Goal: Task Accomplishment & Management: Manage account settings

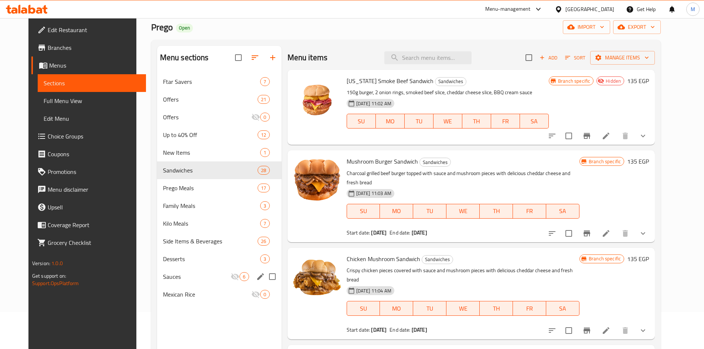
scroll to position [37, 0]
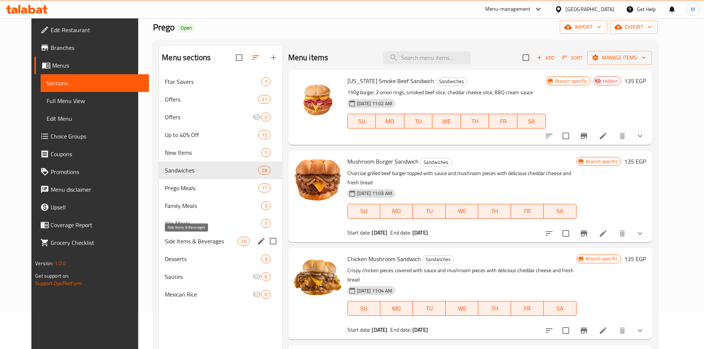
click at [173, 244] on span "Side Items & Beverages" at bounding box center [201, 241] width 73 height 9
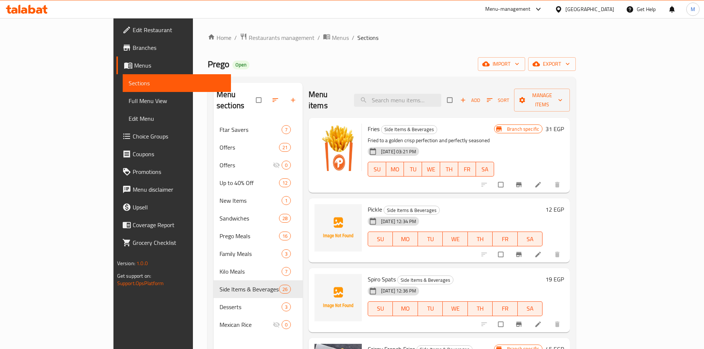
click at [451, 53] on div "Home / Restaurants management / Menus / Sections Prego Open import export Menu …" at bounding box center [392, 235] width 368 height 405
click at [133, 47] on span "Branches" at bounding box center [179, 47] width 92 height 9
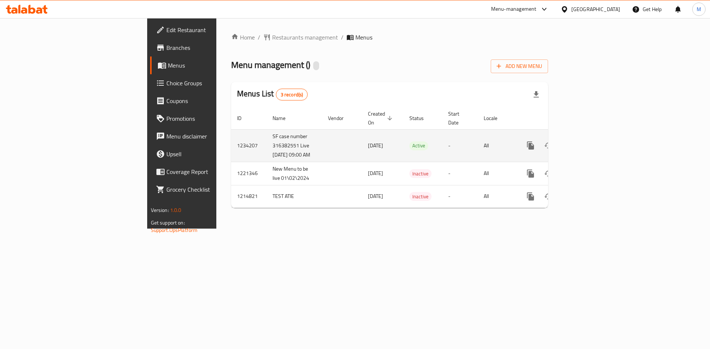
click at [588, 141] on icon "enhanced table" at bounding box center [583, 145] width 9 height 9
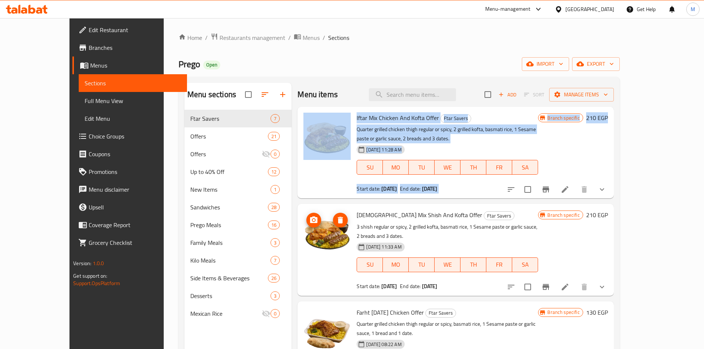
drag, startPoint x: 295, startPoint y: 172, endPoint x: 292, endPoint y: 237, distance: 65.6
click at [298, 133] on div "Iftar Mix Chicken And Kofta Offer Ftar Savers Quarter grilled chicken thigh reg…" at bounding box center [456, 120] width 316 height 26
click at [301, 173] on div at bounding box center [327, 153] width 53 height 86
click at [307, 176] on div at bounding box center [327, 153] width 53 height 86
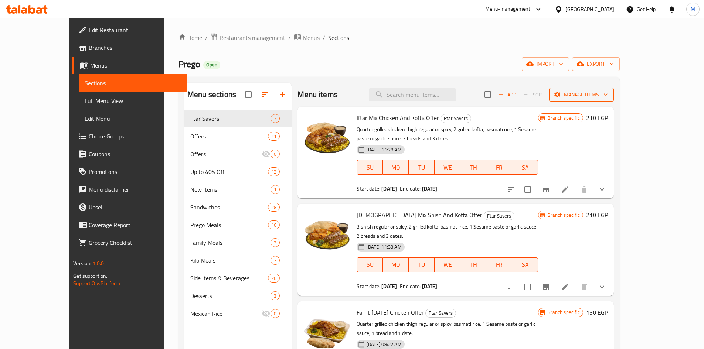
click at [561, 94] on icon "button" at bounding box center [557, 94] width 7 height 7
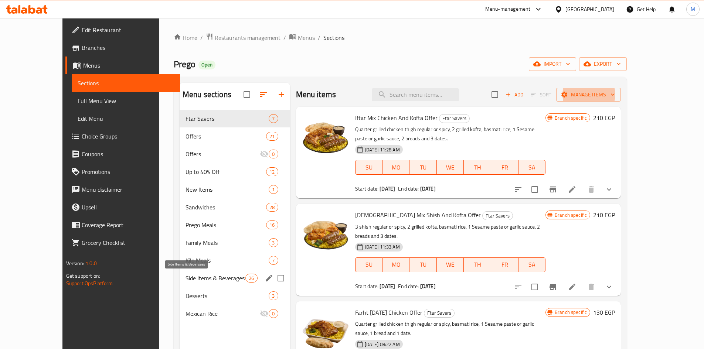
drag, startPoint x: 173, startPoint y: 275, endPoint x: 193, endPoint y: 275, distance: 19.2
click at [186, 276] on span "Side Items & Beverages" at bounding box center [216, 278] width 60 height 9
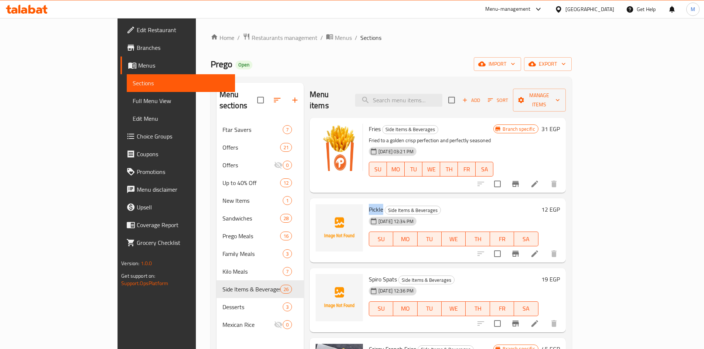
drag, startPoint x: 340, startPoint y: 196, endPoint x: 353, endPoint y: 197, distance: 12.9
click at [369, 204] on span "Pickle" at bounding box center [376, 209] width 14 height 11
copy span "Pickle"
drag, startPoint x: 342, startPoint y: 266, endPoint x: 366, endPoint y: 266, distance: 24.4
click at [369, 274] on span "Spiro Spats" at bounding box center [383, 279] width 28 height 11
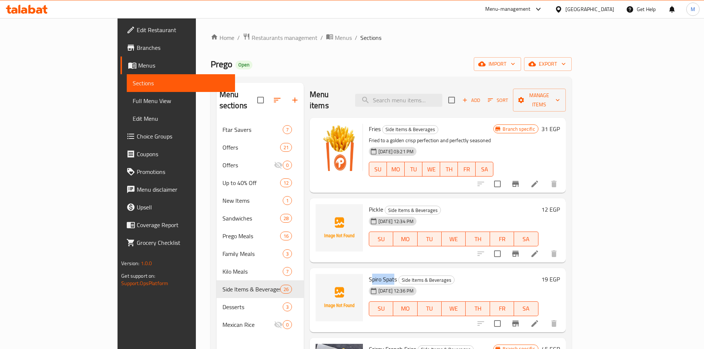
click at [369, 274] on span "Spiro Spats" at bounding box center [383, 279] width 28 height 11
drag, startPoint x: 342, startPoint y: 266, endPoint x: 366, endPoint y: 267, distance: 24.1
click at [369, 274] on span "Spiro Spats" at bounding box center [383, 279] width 28 height 11
copy span "Spiro Spats"
click at [419, 99] on input "search" at bounding box center [398, 100] width 87 height 13
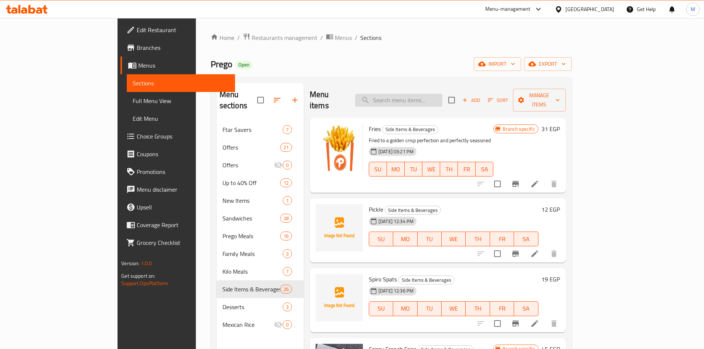
paste input "ستار برجر"
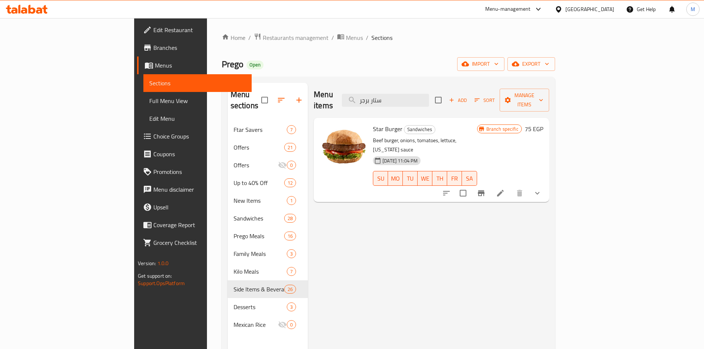
type input "ستار برجر"
drag, startPoint x: 347, startPoint y: 118, endPoint x: 368, endPoint y: 118, distance: 21.1
click at [373, 124] on h6 "Star Burger Sandwiches" at bounding box center [425, 129] width 104 height 10
copy span "Star Burger"
click at [460, 124] on h6 "Star Burger Sandwiches" at bounding box center [425, 129] width 104 height 10
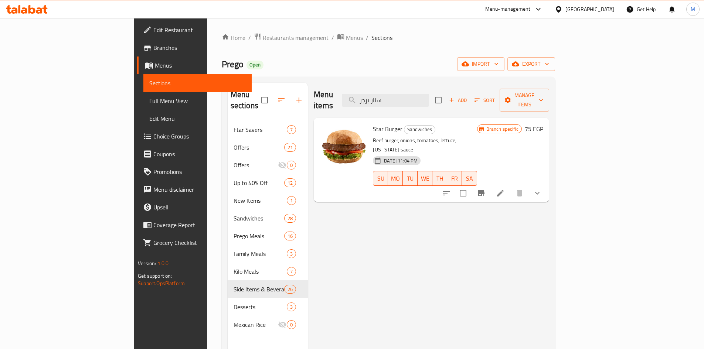
click at [441, 85] on div "Menu items ستار برجر Add Sort Manage items" at bounding box center [432, 100] width 236 height 35
click at [429, 94] on input "ستار برجر" at bounding box center [385, 100] width 87 height 13
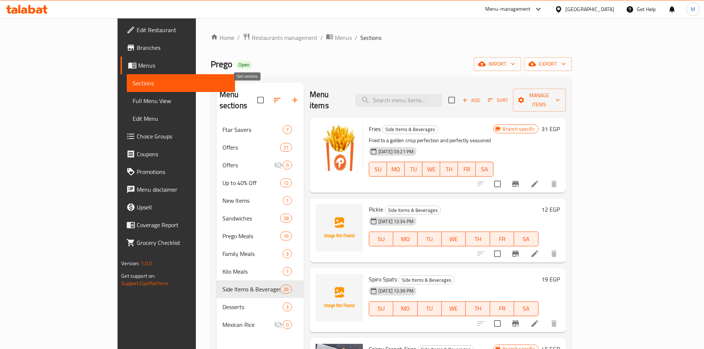
click at [273, 98] on icon "button" at bounding box center [277, 100] width 9 height 9
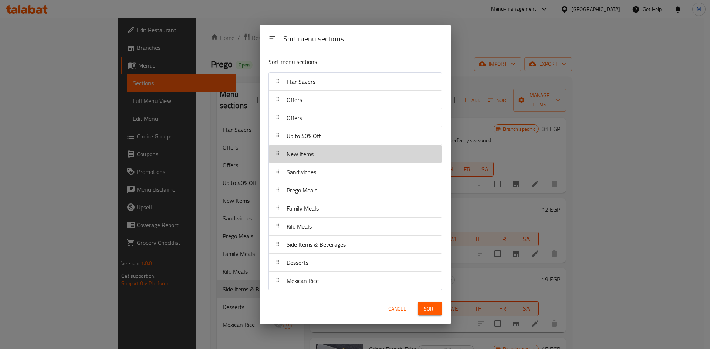
click at [278, 159] on div at bounding box center [278, 154] width 12 height 15
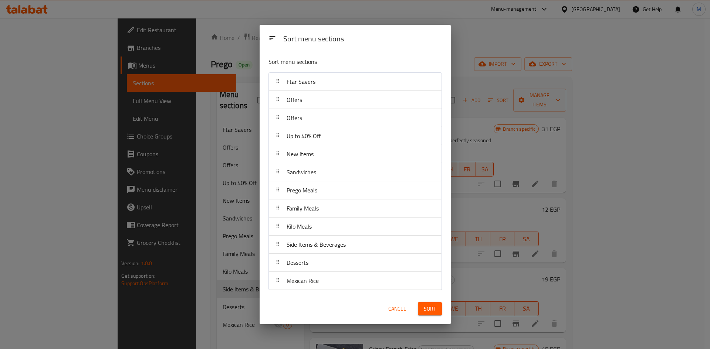
click at [278, 159] on div at bounding box center [278, 154] width 12 height 15
click at [270, 38] on icon at bounding box center [272, 38] width 8 height 8
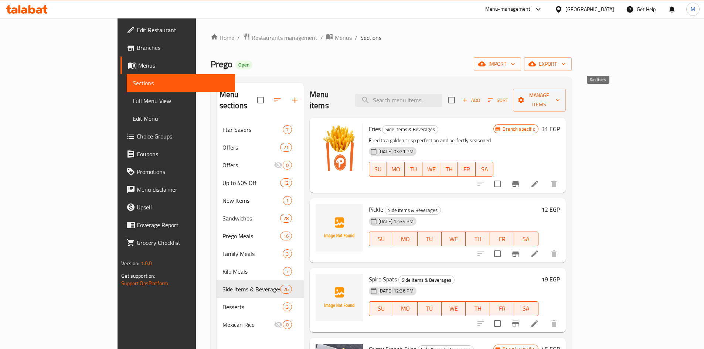
click at [508, 98] on span "Sort" at bounding box center [498, 100] width 20 height 9
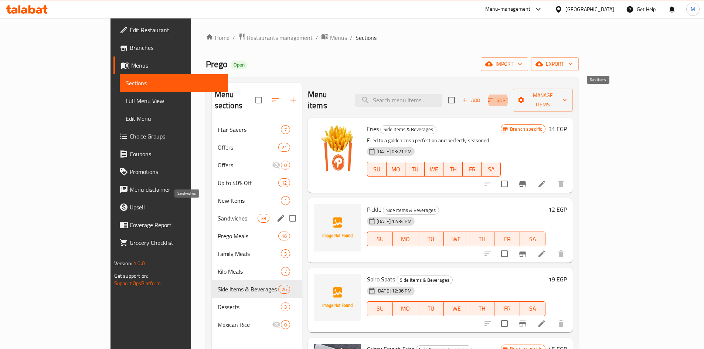
click at [218, 214] on span "Sandwiches" at bounding box center [238, 218] width 40 height 9
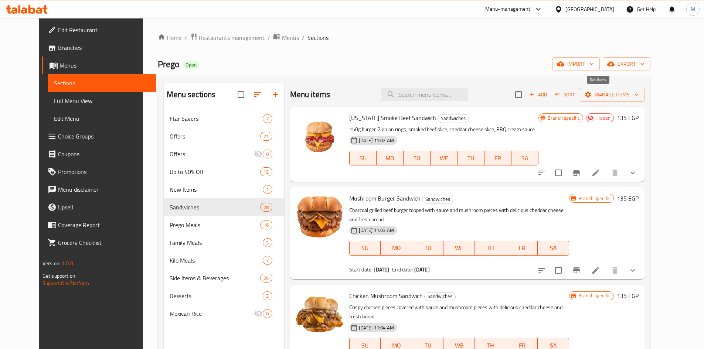
click at [575, 95] on span "Sort" at bounding box center [565, 95] width 20 height 9
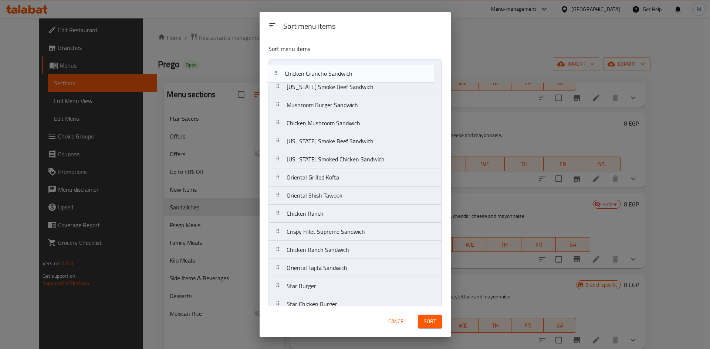
drag, startPoint x: 277, startPoint y: 175, endPoint x: 276, endPoint y: 74, distance: 100.6
click at [276, 74] on nav "Texas Smoke Beef Sandwich Mushroom Burger Sandwich Chicken Mushroom Sandwich Te…" at bounding box center [354, 314] width 173 height 508
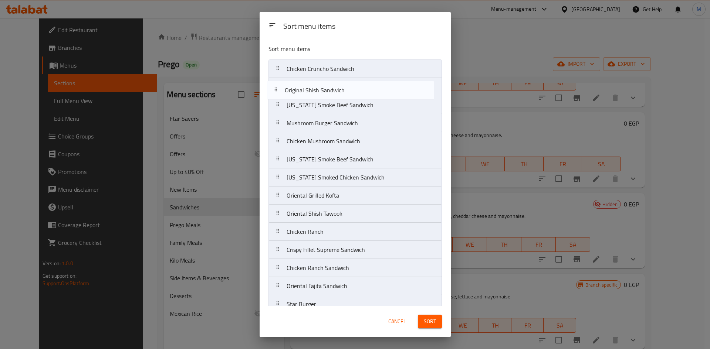
drag, startPoint x: 278, startPoint y: 175, endPoint x: 277, endPoint y: 91, distance: 84.0
click at [277, 91] on nav "Chicken Cruncho Sandwich Texas Smoke Beef Sandwich Mushroom Burger Sandwich Chi…" at bounding box center [354, 314] width 173 height 508
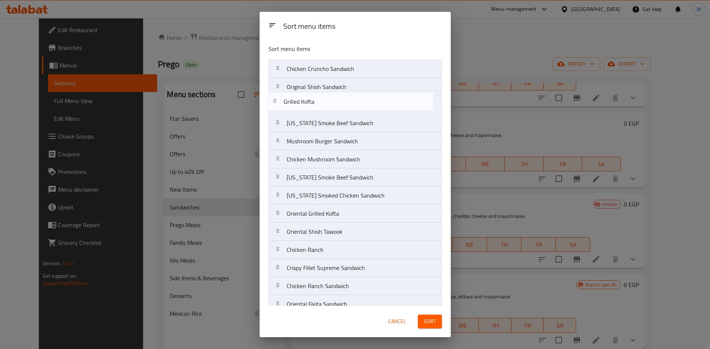
drag, startPoint x: 278, startPoint y: 207, endPoint x: 275, endPoint y: 103, distance: 103.6
click at [275, 103] on nav "Chicken Cruncho Sandwich Original Shish Sandwich Texas Smoke Beef Sandwich Mush…" at bounding box center [354, 314] width 173 height 508
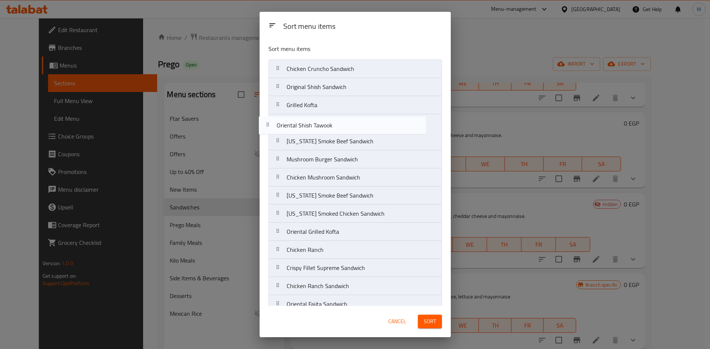
drag, startPoint x: 278, startPoint y: 161, endPoint x: 268, endPoint y: 126, distance: 35.8
click at [268, 126] on nav "Chicken Cruncho Sandwich Original Shish Sandwich Grilled Kofta Texas Smoke Beef…" at bounding box center [354, 314] width 173 height 508
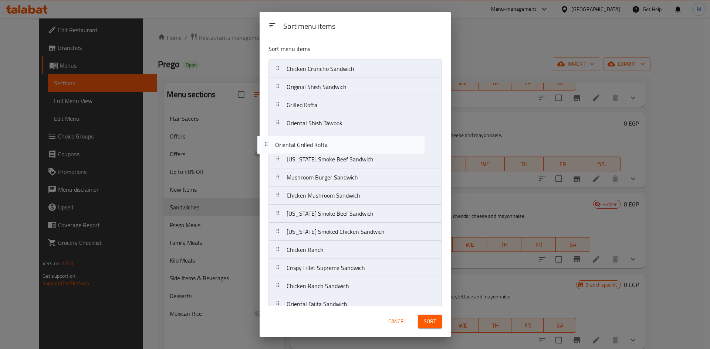
drag, startPoint x: 278, startPoint y: 234, endPoint x: 266, endPoint y: 144, distance: 90.3
click at [266, 144] on div "Sort menu items Chicken Cruncho Sandwich Original Shish Sandwich Grilled Kofta …" at bounding box center [355, 172] width 191 height 268
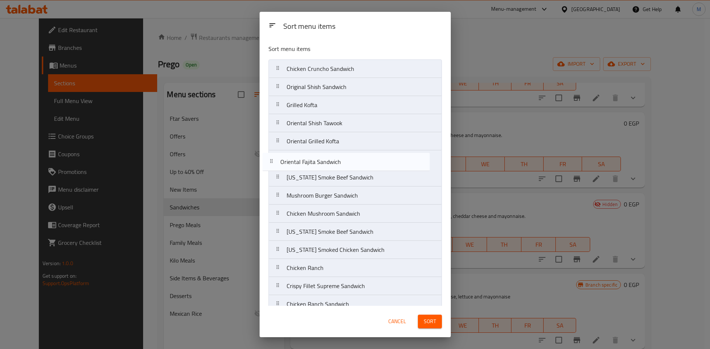
drag, startPoint x: 279, startPoint y: 303, endPoint x: 274, endPoint y: 162, distance: 141.3
click at [274, 162] on nav "Chicken Cruncho Sandwich Original Shish Sandwich Grilled Kofta Oriental Shish T…" at bounding box center [354, 314] width 173 height 508
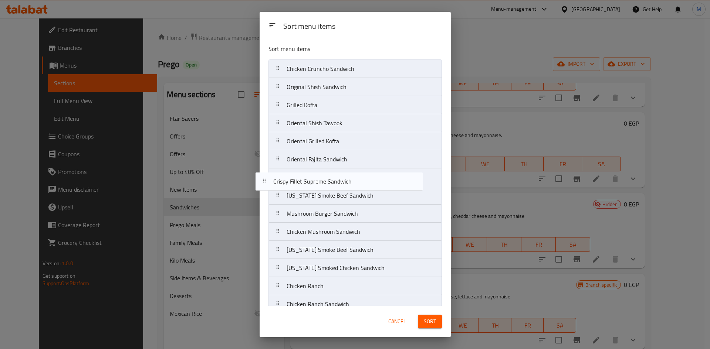
drag, startPoint x: 277, startPoint y: 287, endPoint x: 264, endPoint y: 180, distance: 108.0
click at [264, 180] on div "Sort menu items Chicken Cruncho Sandwich Original Shish Sandwich Grilled Kofta …" at bounding box center [355, 172] width 191 height 268
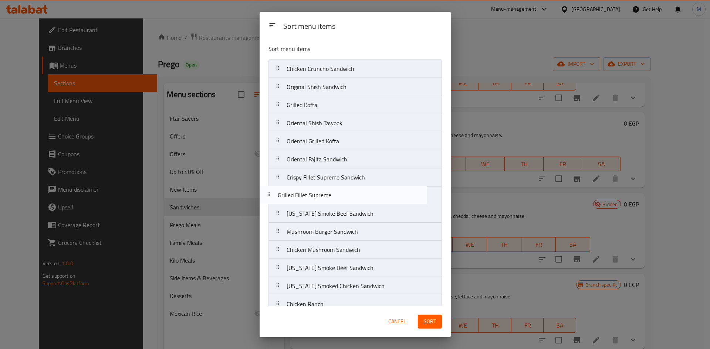
drag, startPoint x: 278, startPoint y: 231, endPoint x: 270, endPoint y: 196, distance: 36.9
click at [270, 196] on nav "Chicken Cruncho Sandwich Original Shish Sandwich Grilled Kofta Oriental Shish T…" at bounding box center [354, 314] width 173 height 508
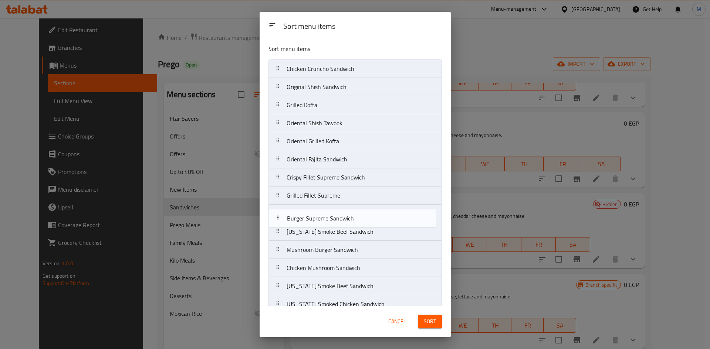
drag, startPoint x: 279, startPoint y: 277, endPoint x: 279, endPoint y: 218, distance: 59.5
click at [279, 218] on nav "Chicken Cruncho Sandwich Original Shish Sandwich Grilled Kofta Oriental Shish T…" at bounding box center [354, 314] width 173 height 508
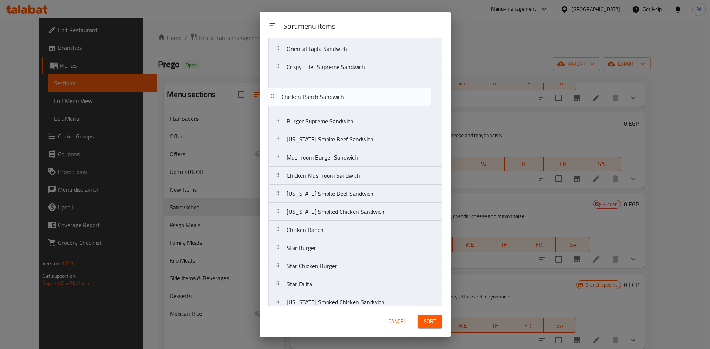
scroll to position [104, 0]
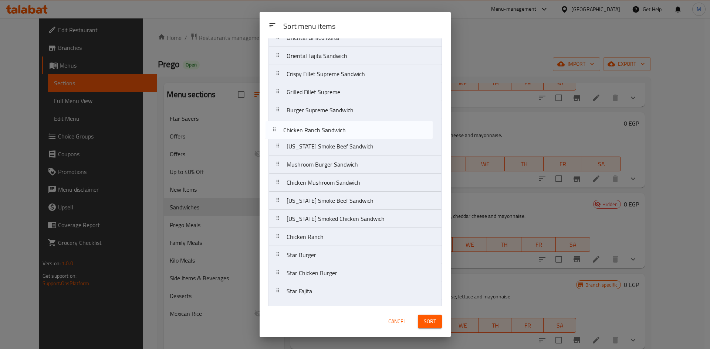
drag, startPoint x: 278, startPoint y: 194, endPoint x: 275, endPoint y: 129, distance: 64.4
click at [275, 129] on nav "Chicken Cruncho Sandwich Original Shish Sandwich Grilled Kofta Oriental Shish T…" at bounding box center [354, 210] width 173 height 508
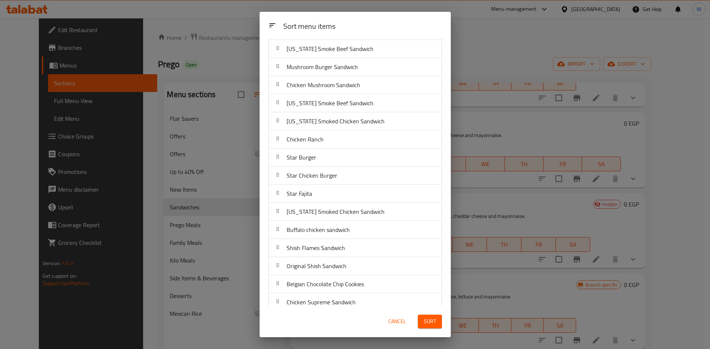
scroll to position [214, 0]
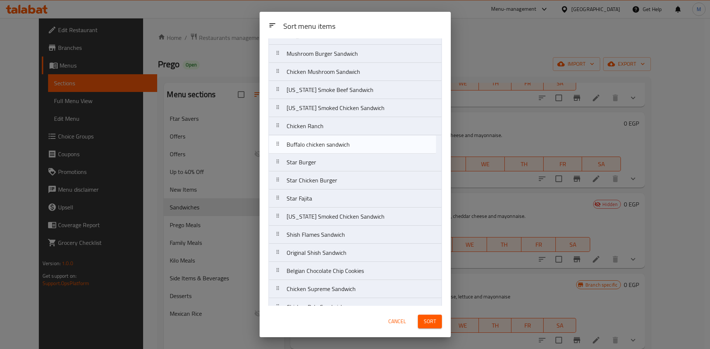
drag, startPoint x: 277, startPoint y: 219, endPoint x: 278, endPoint y: 144, distance: 74.7
click at [278, 144] on nav "Chicken Cruncho Sandwich Original Shish Sandwich Grilled Kofta Oriental Shish T…" at bounding box center [354, 99] width 173 height 508
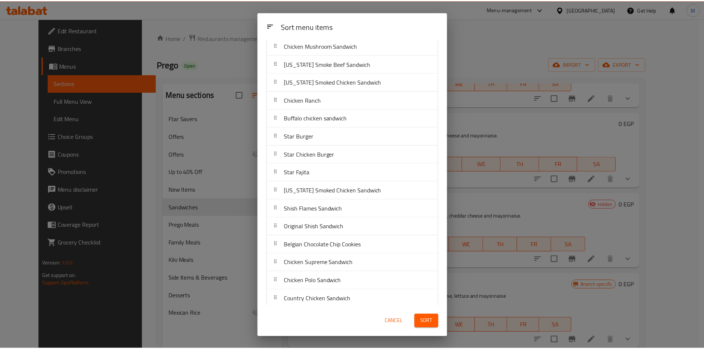
scroll to position [227, 0]
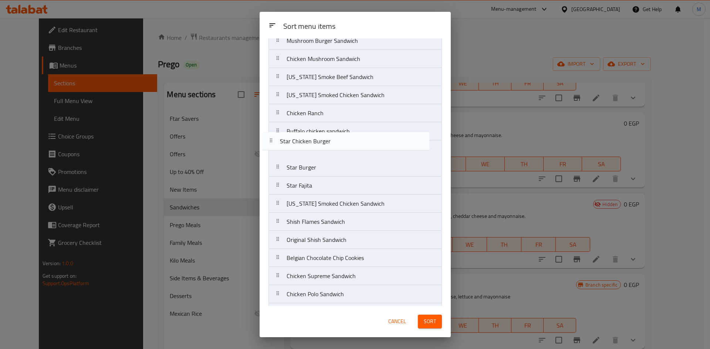
drag, startPoint x: 279, startPoint y: 171, endPoint x: 271, endPoint y: 142, distance: 29.7
click at [271, 142] on nav "Chicken Cruncho Sandwich Original Shish Sandwich Grilled Kofta Oriental Shish T…" at bounding box center [354, 86] width 173 height 508
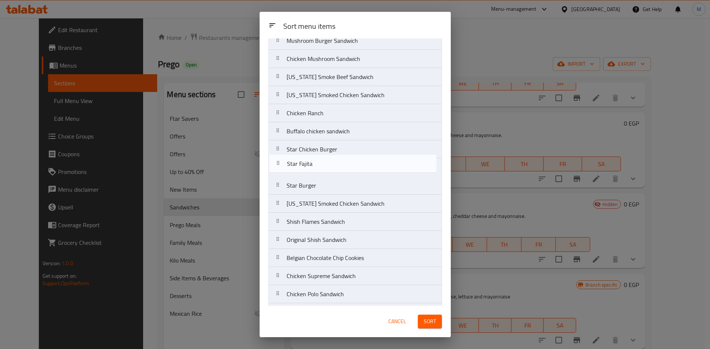
drag, startPoint x: 274, startPoint y: 185, endPoint x: 274, endPoint y: 161, distance: 24.0
click at [274, 161] on nav "Chicken Cruncho Sandwich Original Shish Sandwich Grilled Kofta Oriental Shish T…" at bounding box center [354, 86] width 173 height 508
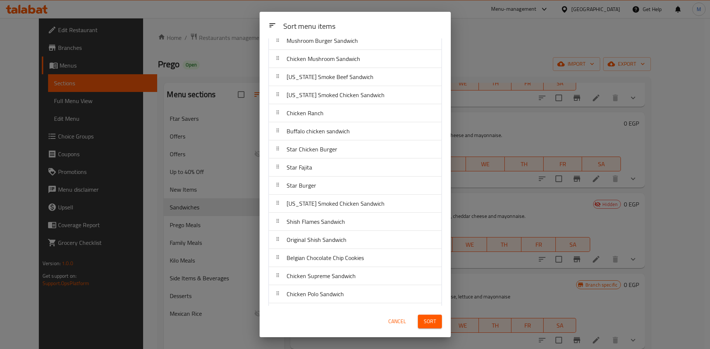
click at [434, 324] on span "Sort" at bounding box center [430, 321] width 12 height 9
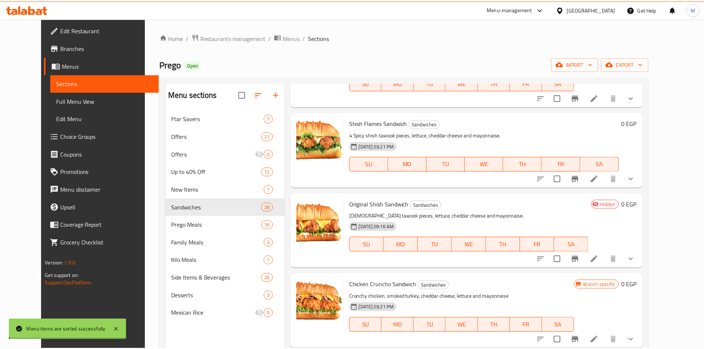
scroll to position [0, 0]
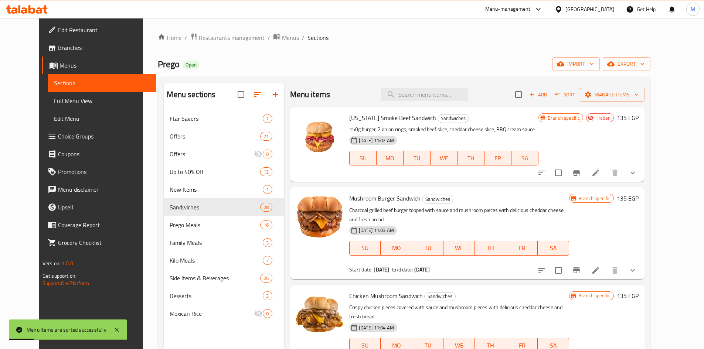
click at [397, 54] on div "Home / Restaurants management / Menus / Sections Prego Open import export Menu …" at bounding box center [404, 235] width 493 height 405
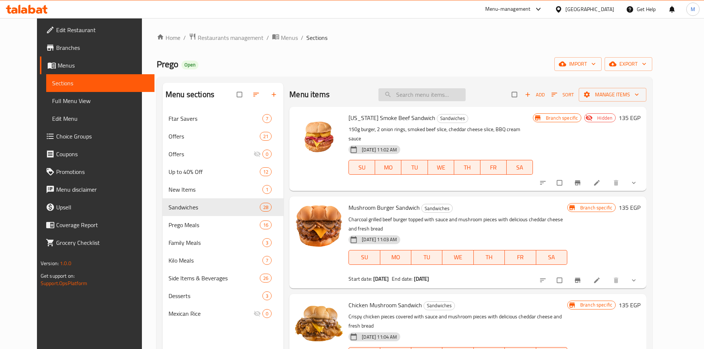
click at [446, 95] on input "search" at bounding box center [422, 94] width 87 height 13
paste input "تشيكن كرانشو"
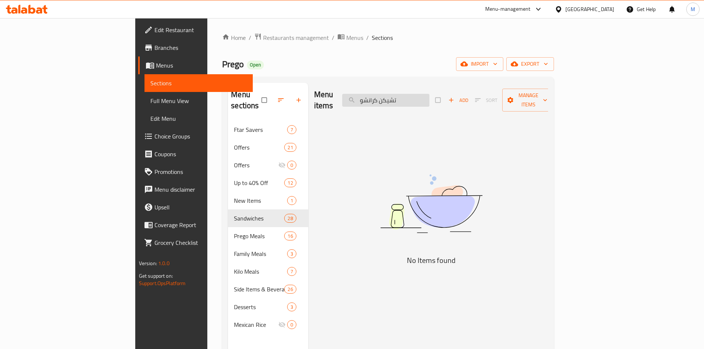
click at [430, 94] on input "تشيكن كرانشو" at bounding box center [385, 100] width 87 height 13
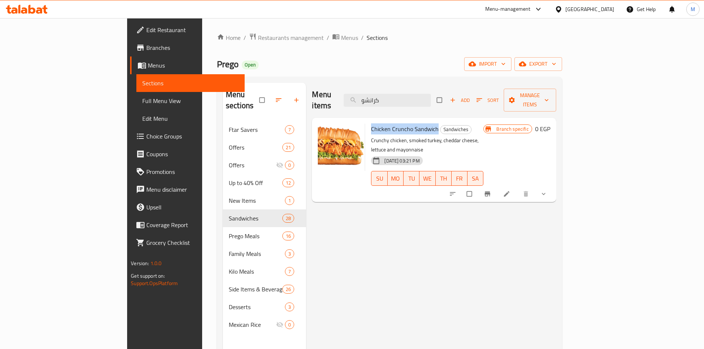
drag, startPoint x: 340, startPoint y: 117, endPoint x: 404, endPoint y: 117, distance: 64.3
click at [405, 124] on span "Chicken Cruncho Sandwich" at bounding box center [405, 129] width 68 height 11
copy span "Chicken Cruncho Sandwich"
click at [425, 94] on input "كرانشو" at bounding box center [387, 100] width 87 height 13
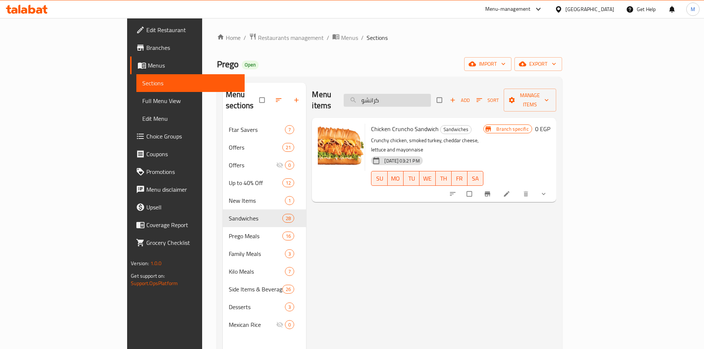
click at [425, 94] on input "كرانشو" at bounding box center [387, 100] width 87 height 13
paste input "شيش"
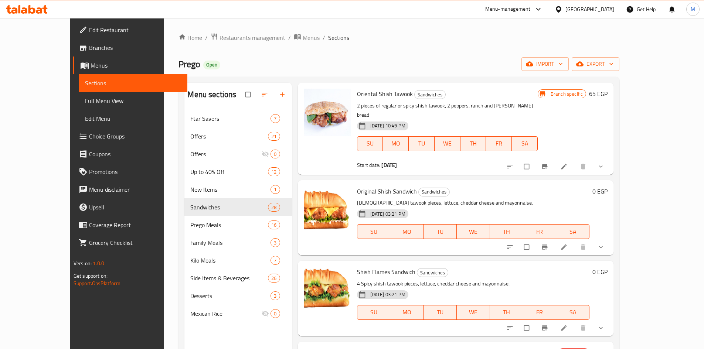
scroll to position [333, 0]
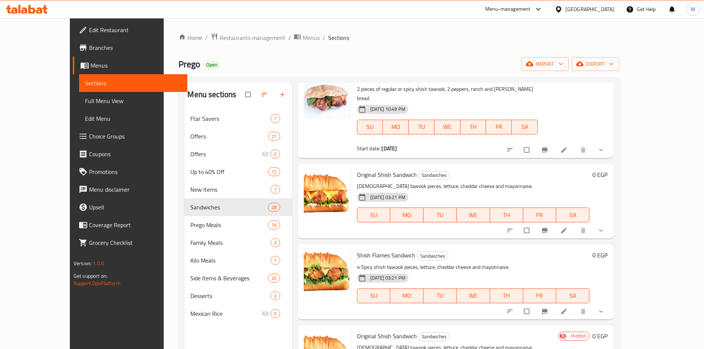
click at [357, 169] on span "Original Shish Sandwich" at bounding box center [387, 174] width 60 height 11
drag, startPoint x: 346, startPoint y: 146, endPoint x: 382, endPoint y: 142, distance: 35.7
click at [383, 169] on span "Original Shish Sandwich" at bounding box center [387, 174] width 60 height 11
copy span "Original Shish Sandwich"
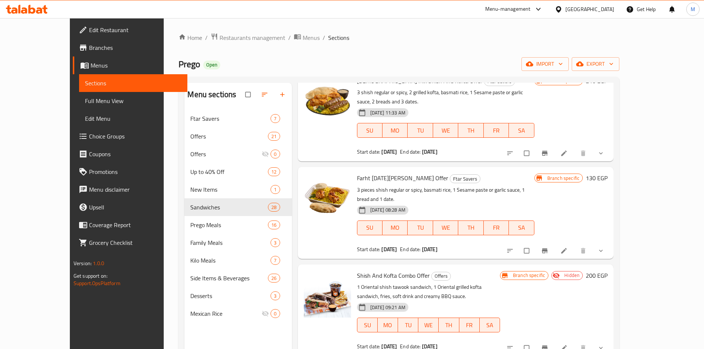
scroll to position [0, 0]
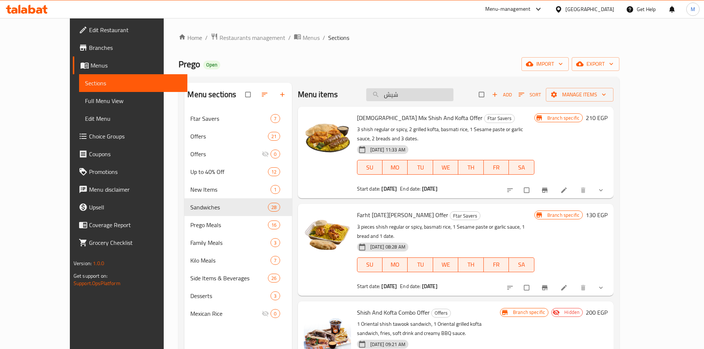
click at [434, 97] on input "شيش" at bounding box center [409, 94] width 87 height 13
paste input "كفتة مشوية"
click at [434, 97] on input "شيش" at bounding box center [409, 94] width 87 height 13
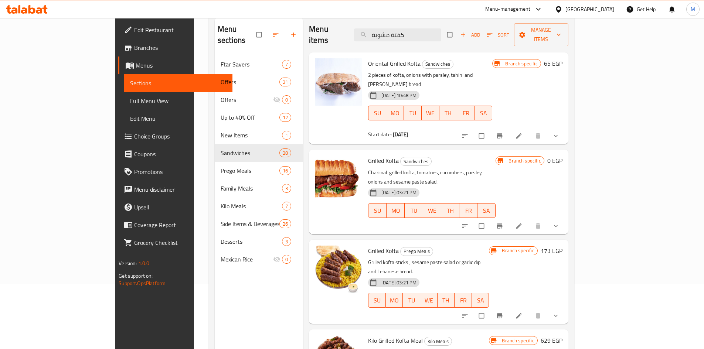
scroll to position [74, 0]
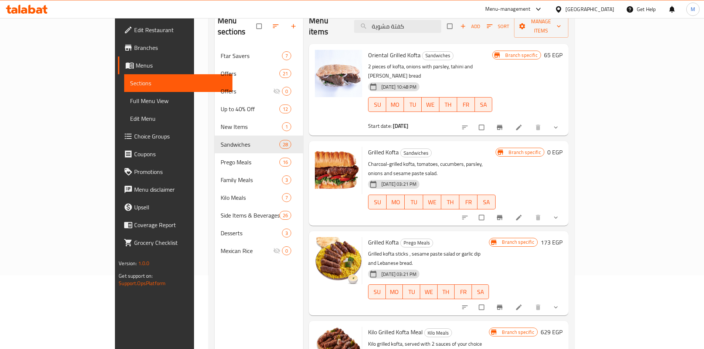
type input "كفتة مشوية"
drag, startPoint x: 340, startPoint y: 132, endPoint x: 368, endPoint y: 131, distance: 27.8
click at [369, 147] on span "Grilled Kofta" at bounding box center [383, 152] width 31 height 11
copy span "Grilled Kofta"
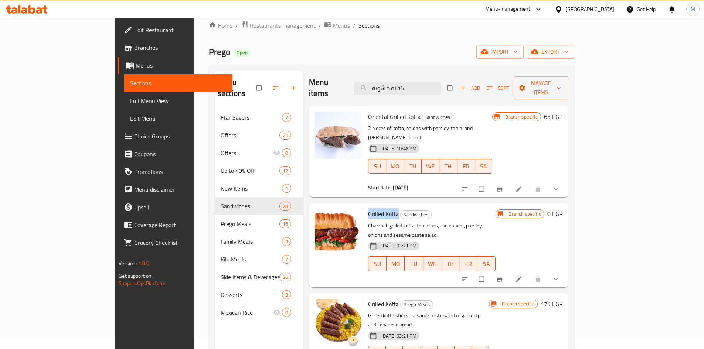
scroll to position [0, 0]
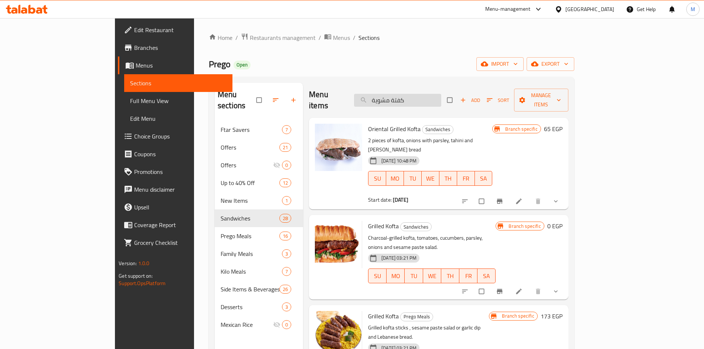
click at [442, 94] on input "كفتة مشوية" at bounding box center [397, 100] width 87 height 13
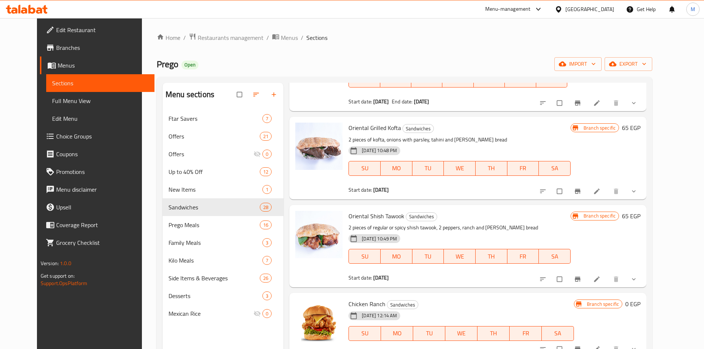
scroll to position [481, 0]
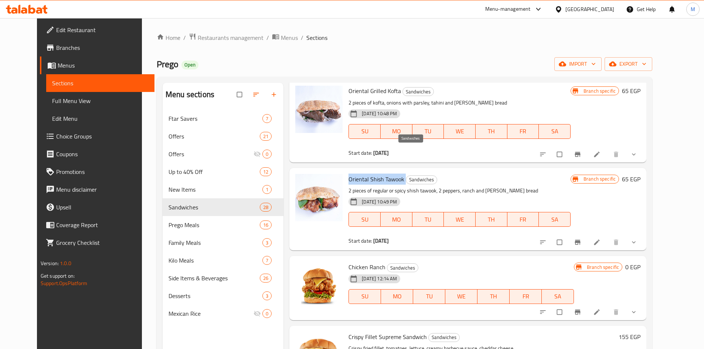
drag, startPoint x: 340, startPoint y: 150, endPoint x: 385, endPoint y: 146, distance: 45.3
click at [395, 174] on h6 "Oriental Shish Tawook Sandwiches" at bounding box center [460, 179] width 222 height 10
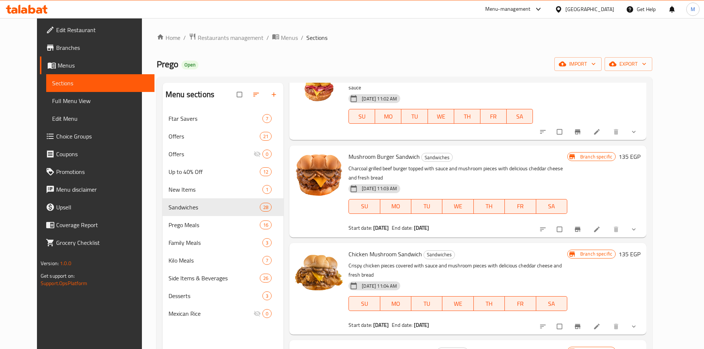
scroll to position [0, 0]
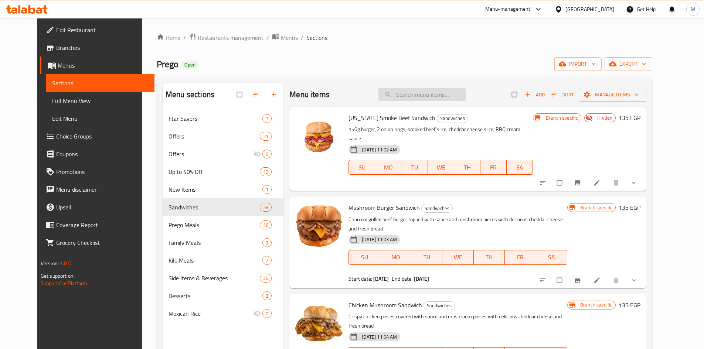
click at [426, 99] on input "search" at bounding box center [422, 94] width 87 height 13
paste input "اورينتال كفتة"
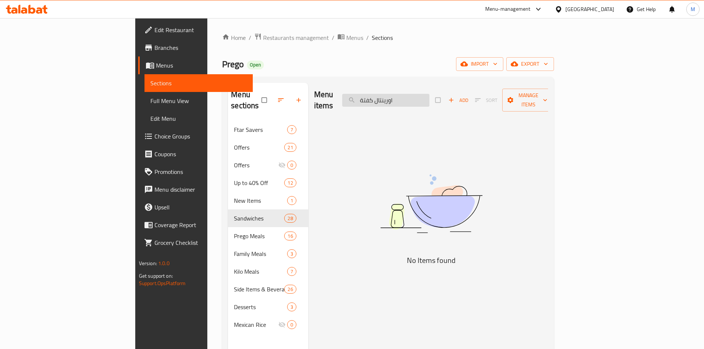
click at [430, 97] on input "اورينتال كفتة" at bounding box center [385, 100] width 87 height 13
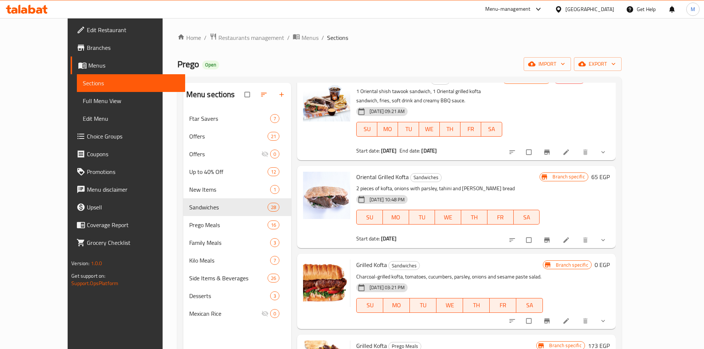
scroll to position [317, 0]
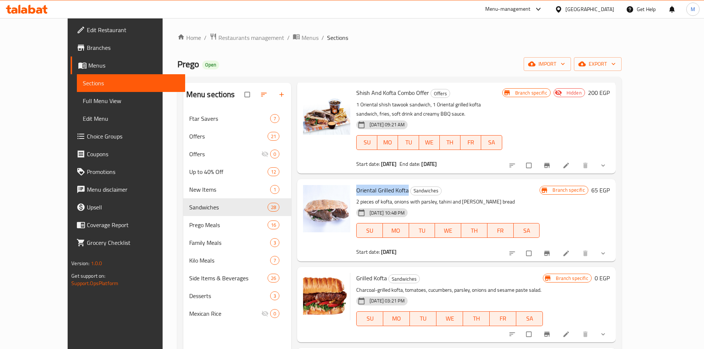
drag, startPoint x: 340, startPoint y: 170, endPoint x: 390, endPoint y: 172, distance: 49.6
click at [390, 185] on span "Oriental Grilled Kofta" at bounding box center [382, 190] width 53 height 11
copy span "Oriental Grilled Kofta"
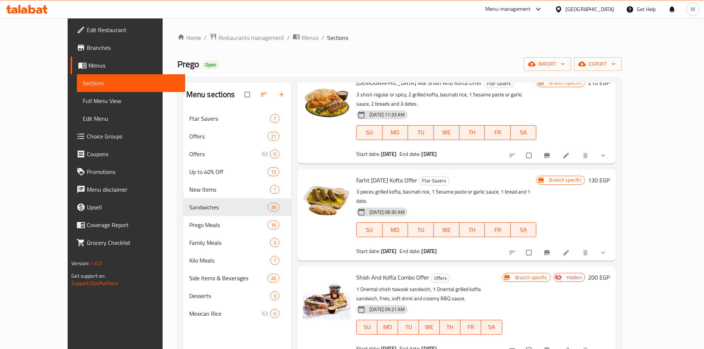
scroll to position [0, 0]
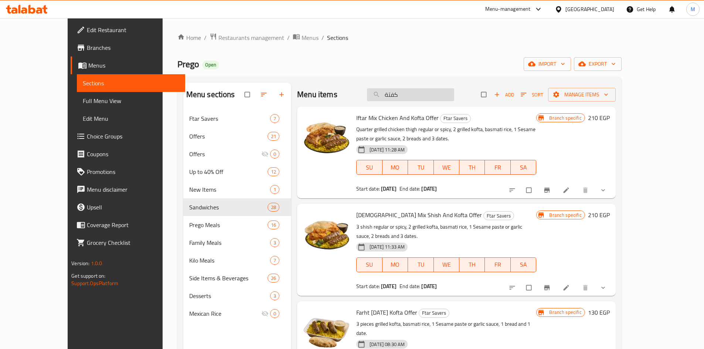
click at [432, 94] on input "كفتة" at bounding box center [410, 94] width 87 height 13
paste input "اورينتال فاهيتا"
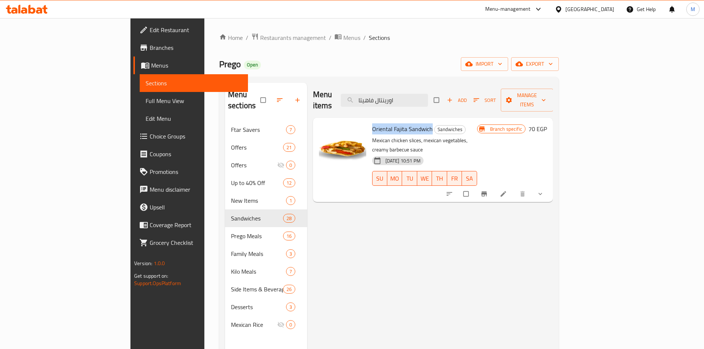
drag, startPoint x: 340, startPoint y: 117, endPoint x: 400, endPoint y: 118, distance: 59.5
click at [400, 124] on h6 "Oriental Fajita Sandwich Sandwiches" at bounding box center [424, 129] width 105 height 10
copy span "Oriental Fajita Sandwich"
click at [428, 94] on input "اورينتال فاهيتا" at bounding box center [384, 100] width 87 height 13
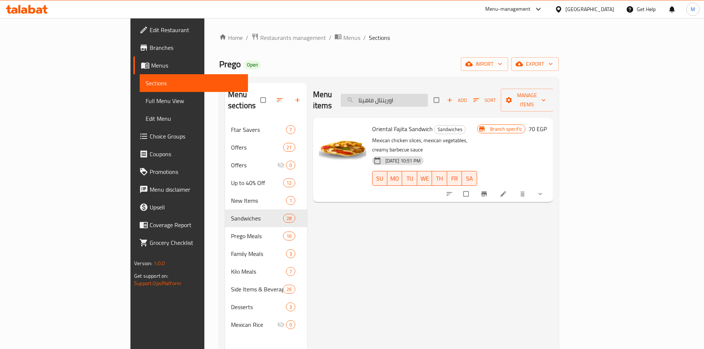
click at [428, 94] on input "اورينتال فاهيتا" at bounding box center [384, 100] width 87 height 13
paste input "كرسبي فيليه سوبريم"
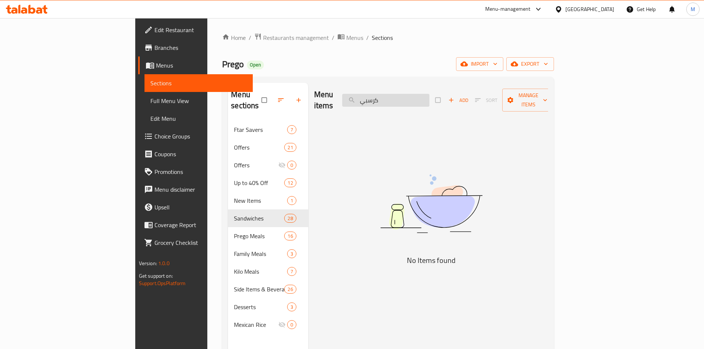
type input "كرسبي"
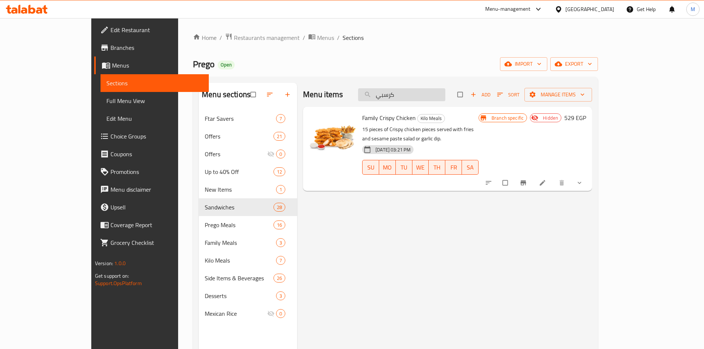
click at [439, 90] on input "كرسبي" at bounding box center [401, 94] width 87 height 13
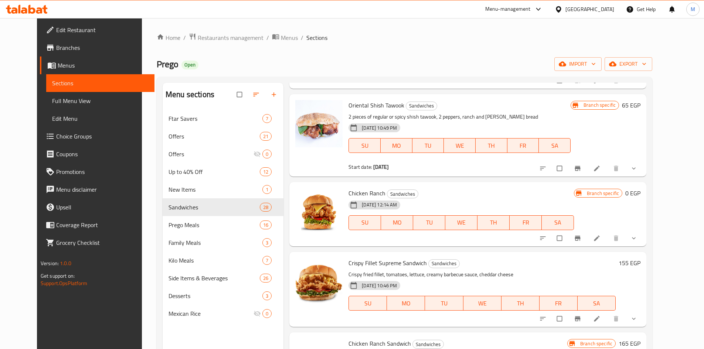
scroll to position [592, 0]
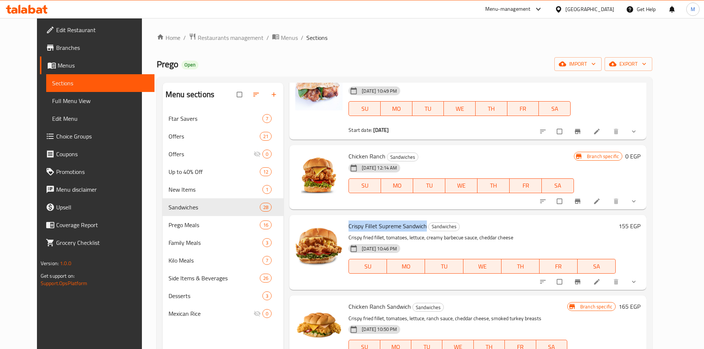
drag, startPoint x: 339, startPoint y: 197, endPoint x: 418, endPoint y: 196, distance: 78.8
click at [418, 218] on div "Crispy Fillet Supreme Sandwich Sandwiches Crispy fried fillet, tomatoes, lettuc…" at bounding box center [482, 252] width 273 height 69
copy h6 "Crispy Fillet Supreme Sandwich"
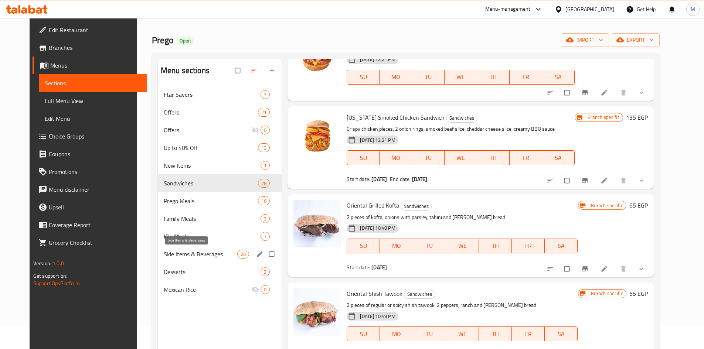
scroll to position [37, 0]
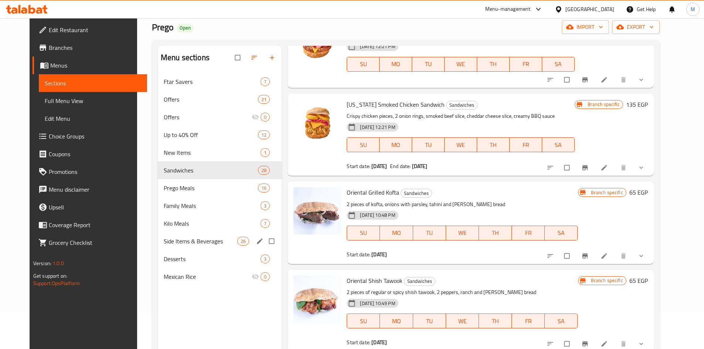
click at [176, 247] on div "Side Items & Beverages 26" at bounding box center [220, 242] width 124 height 18
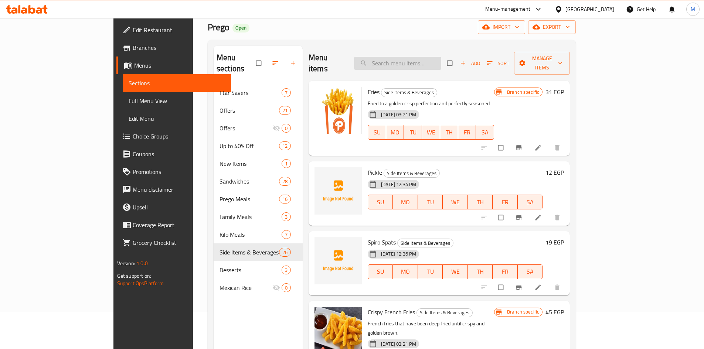
click at [422, 57] on input "search" at bounding box center [397, 63] width 87 height 13
paste input "ارز بالدجاج المكسيكى"
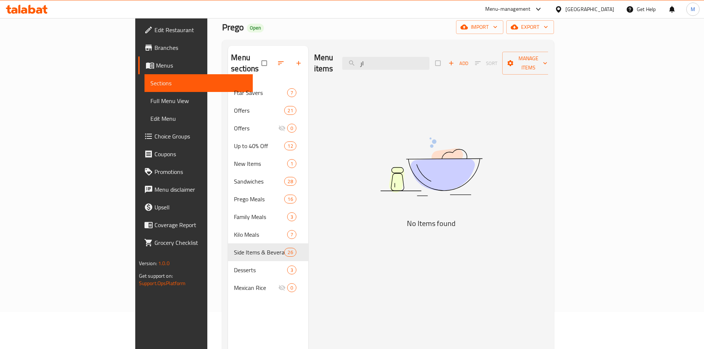
type input "ا"
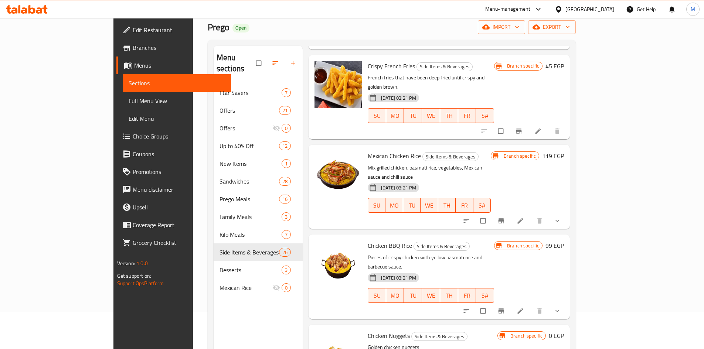
scroll to position [259, 0]
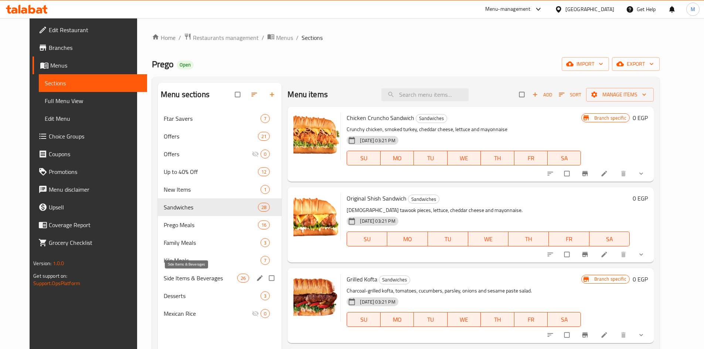
click at [177, 277] on span "Side Items & Beverages" at bounding box center [201, 278] width 74 height 9
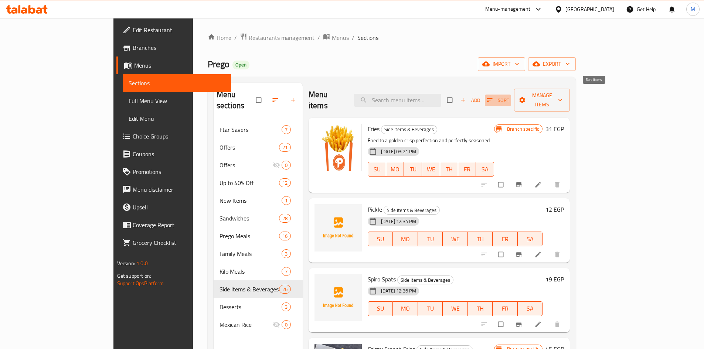
click at [510, 96] on span "Sort" at bounding box center [498, 100] width 23 height 9
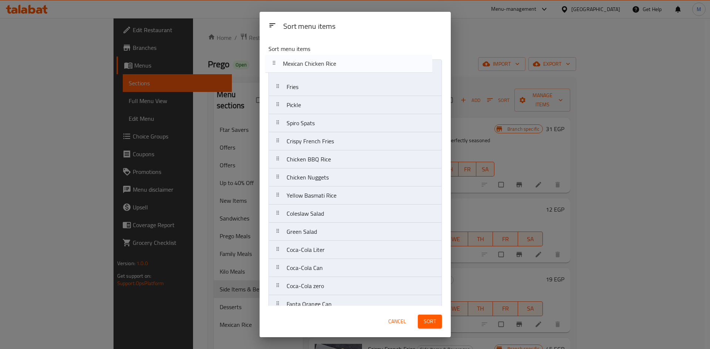
drag, startPoint x: 277, startPoint y: 143, endPoint x: 274, endPoint y: 64, distance: 80.0
click at [274, 64] on nav "Fries Pickle Spiro Spats Crispy French Fries Mexican Chicken Rice Chicken BBQ R…" at bounding box center [354, 296] width 173 height 472
drag, startPoint x: 278, startPoint y: 162, endPoint x: 271, endPoint y: 82, distance: 80.2
click at [271, 82] on nav "Mexican Chicken Rice Fries Pickle Spiro Spats Crispy French Fries Chicken BBQ R…" at bounding box center [354, 296] width 173 height 472
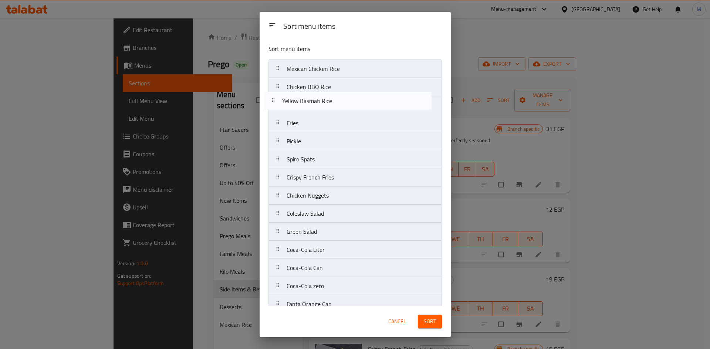
drag, startPoint x: 277, startPoint y: 199, endPoint x: 273, endPoint y: 102, distance: 96.6
click at [273, 102] on nav "Mexican Chicken Rice Chicken BBQ Rice Fries Pickle Spiro Spats Crispy French Fr…" at bounding box center [354, 296] width 173 height 472
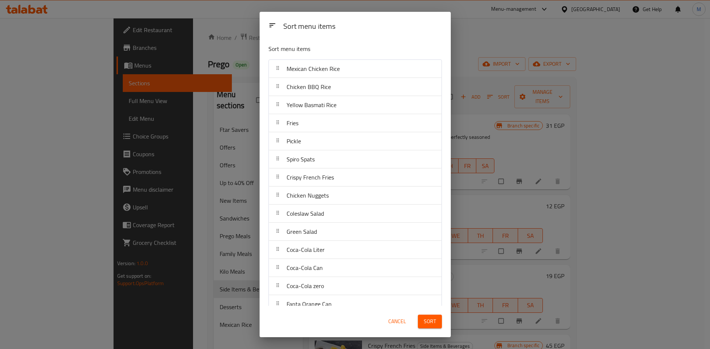
scroll to position [254, 0]
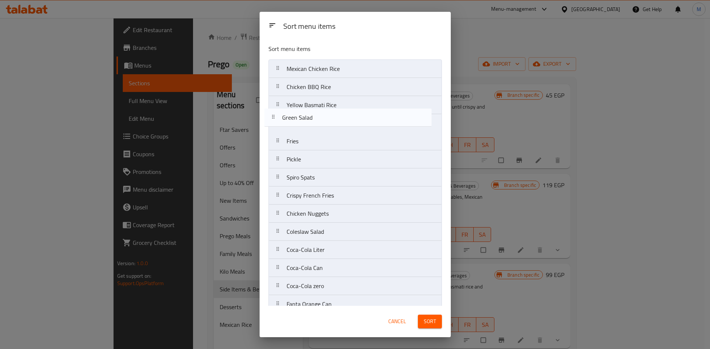
drag, startPoint x: 278, startPoint y: 233, endPoint x: 273, endPoint y: 116, distance: 116.2
click at [273, 116] on nav "Mexican Chicken Rice Chicken BBQ Rice Yellow Basmati Rice Fries Pickle Spiro Sp…" at bounding box center [354, 296] width 173 height 472
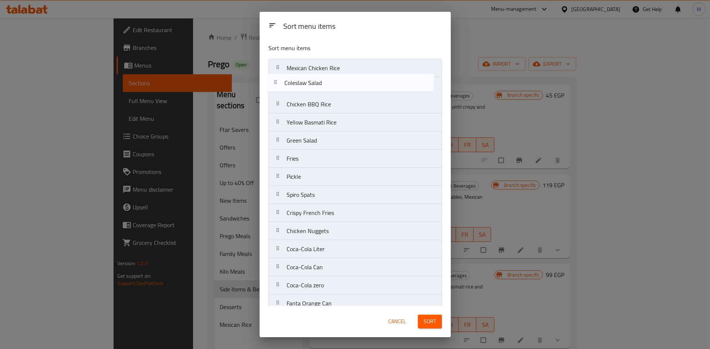
scroll to position [0, 0]
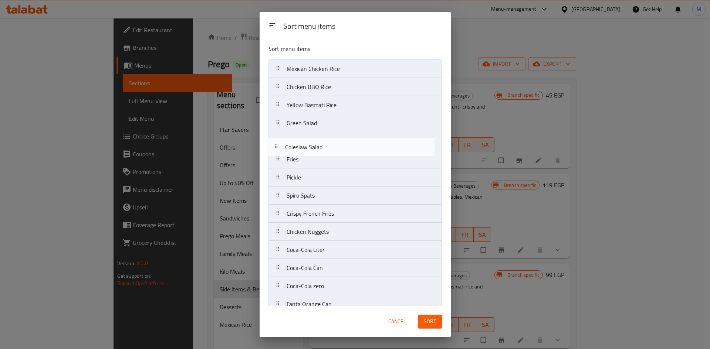
drag, startPoint x: 278, startPoint y: 192, endPoint x: 276, endPoint y: 148, distance: 43.3
click at [276, 148] on nav "Mexican Chicken Rice Chicken BBQ Rice Yellow Basmati Rice Green Salad Fries Pic…" at bounding box center [354, 296] width 173 height 472
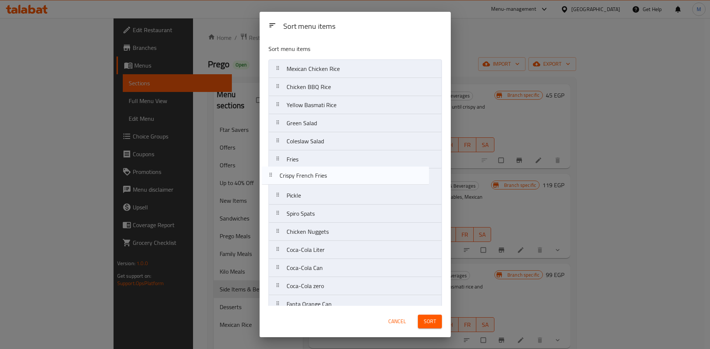
drag, startPoint x: 278, startPoint y: 217, endPoint x: 271, endPoint y: 175, distance: 42.4
click at [271, 175] on nav "Mexican Chicken Rice Chicken BBQ Rice Yellow Basmati Rice Green Salad Coleslaw …" at bounding box center [354, 296] width 173 height 472
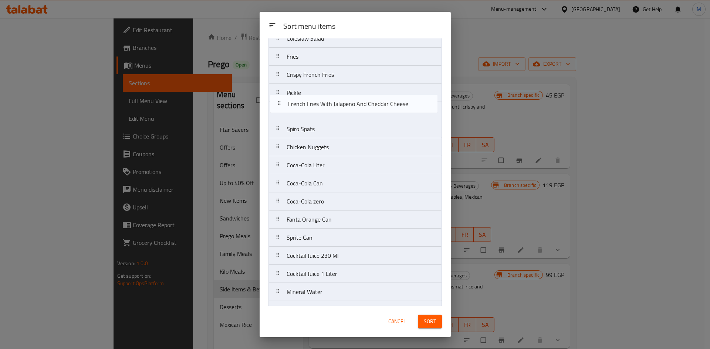
scroll to position [102, 0]
drag, startPoint x: 277, startPoint y: 277, endPoint x: 279, endPoint y: 113, distance: 163.8
click at [279, 113] on nav "Mexican Chicken Rice Chicken BBQ Rice Yellow Basmati Rice Green Salad Coleslaw …" at bounding box center [354, 193] width 173 height 472
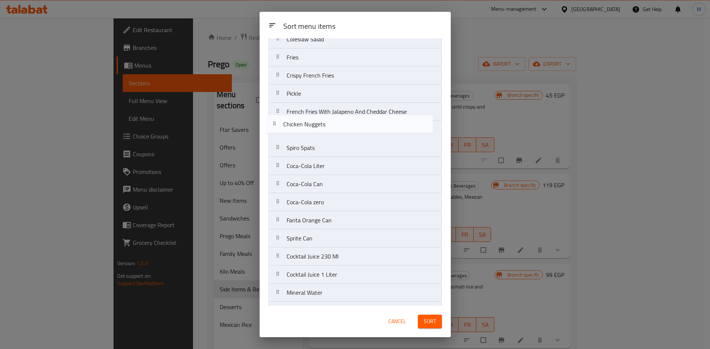
drag, startPoint x: 280, startPoint y: 151, endPoint x: 277, endPoint y: 126, distance: 25.8
click at [277, 126] on nav "Mexican Chicken Rice Chicken BBQ Rice Yellow Basmati Rice Green Salad Coleslaw …" at bounding box center [354, 193] width 173 height 472
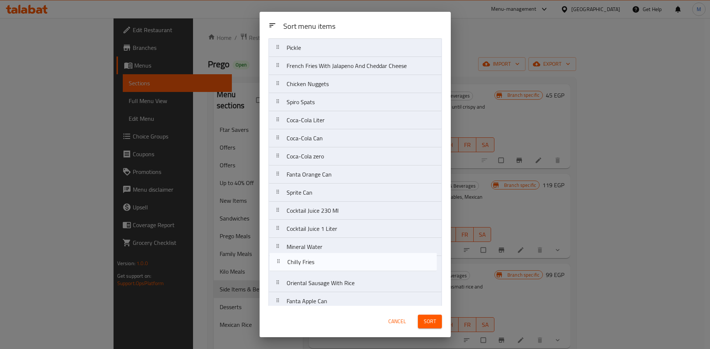
scroll to position [152, 0]
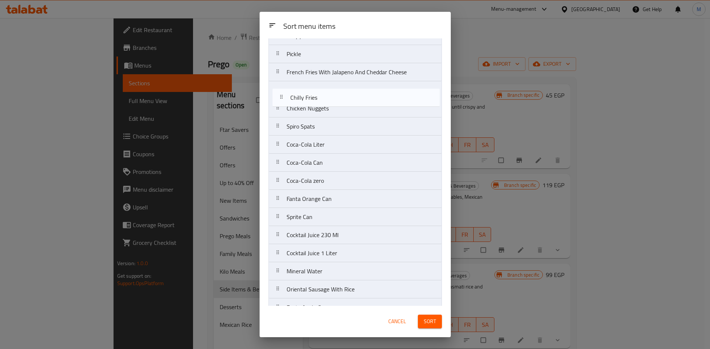
drag, startPoint x: 278, startPoint y: 267, endPoint x: 281, endPoint y: 98, distance: 169.4
click at [281, 98] on nav "Mexican Chicken Rice Chicken BBQ Rice Yellow Basmati Rice Green Salad Coleslaw …" at bounding box center [354, 154] width 173 height 472
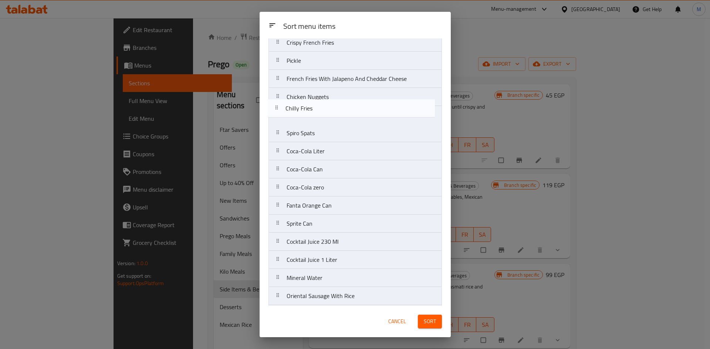
scroll to position [135, 0]
drag, startPoint x: 280, startPoint y: 92, endPoint x: 280, endPoint y: 120, distance: 27.7
click at [280, 120] on nav "Mexican Chicken Rice Chicken BBQ Rice Yellow Basmati Rice Green Salad Coleslaw …" at bounding box center [354, 161] width 173 height 472
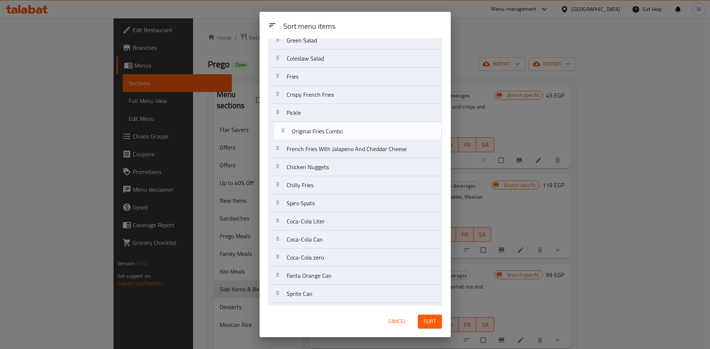
scroll to position [81, 0]
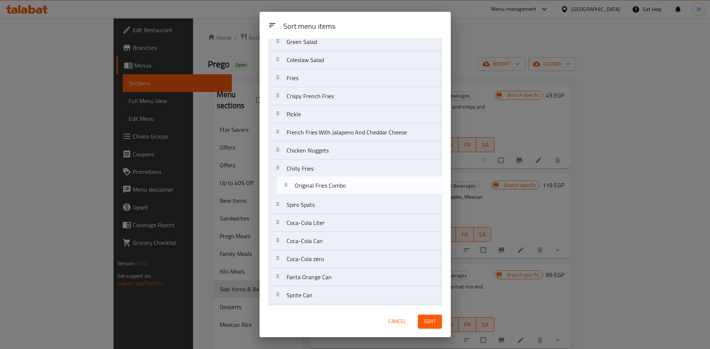
drag, startPoint x: 277, startPoint y: 297, endPoint x: 285, endPoint y: 186, distance: 110.5
click at [285, 186] on nav "Mexican Chicken Rice Chicken BBQ Rice Yellow Basmati Rice Green Salad Coleslaw …" at bounding box center [354, 214] width 173 height 472
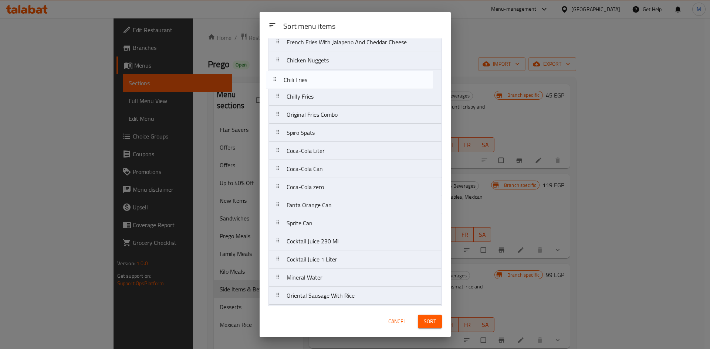
scroll to position [168, 0]
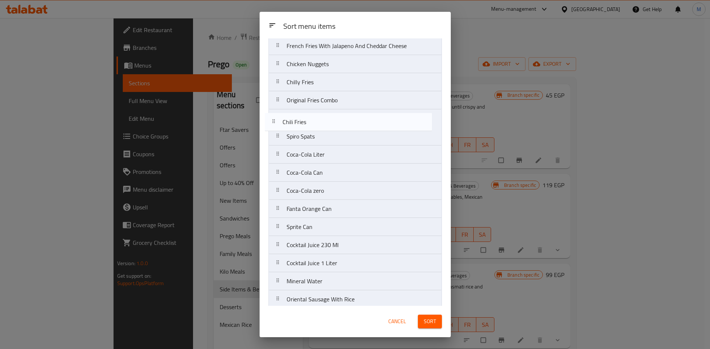
drag, startPoint x: 278, startPoint y: 258, endPoint x: 274, endPoint y: 121, distance: 137.6
click at [274, 121] on nav "Mexican Chicken Rice Chicken BBQ Rice Yellow Basmati Rice Green Salad Coleslaw …" at bounding box center [354, 128] width 173 height 472
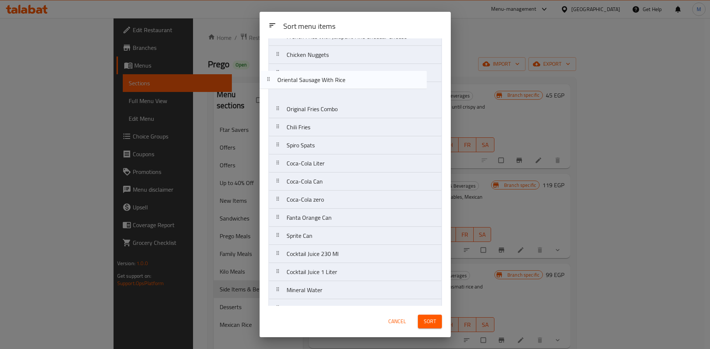
scroll to position [176, 0]
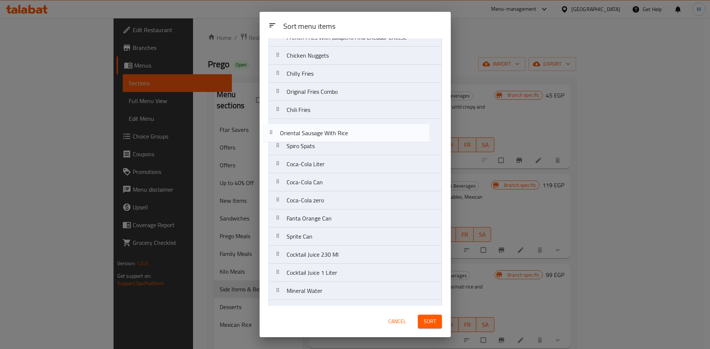
drag, startPoint x: 280, startPoint y: 242, endPoint x: 273, endPoint y: 134, distance: 108.6
click at [273, 134] on nav "Mexican Chicken Rice Chicken BBQ Rice Yellow Basmati Rice Green Salad Coleslaw …" at bounding box center [354, 119] width 173 height 472
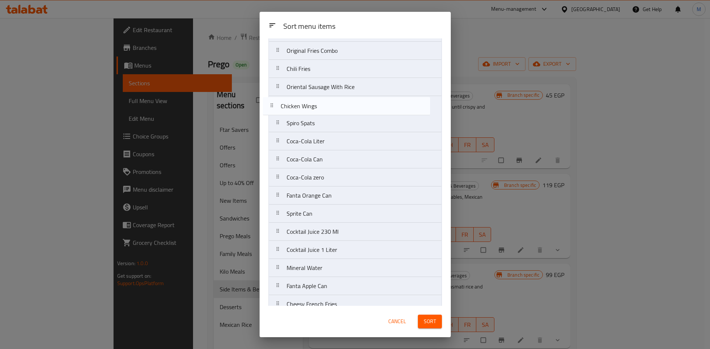
scroll to position [216, 0]
drag, startPoint x: 278, startPoint y: 278, endPoint x: 271, endPoint y: 112, distance: 166.9
click at [271, 112] on nav "Mexican Chicken Rice Chicken BBQ Rice Yellow Basmati Rice Green Salad Coleslaw …" at bounding box center [354, 80] width 173 height 472
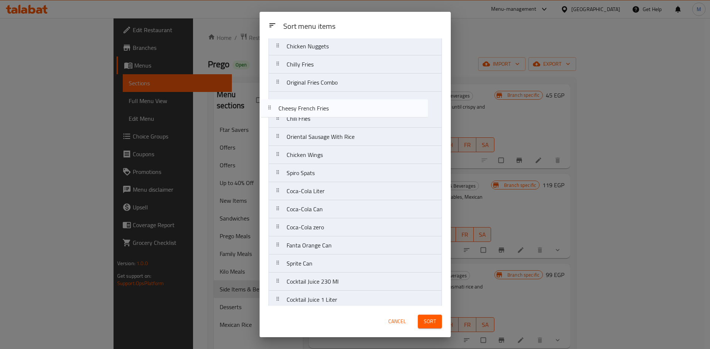
scroll to position [178, 0]
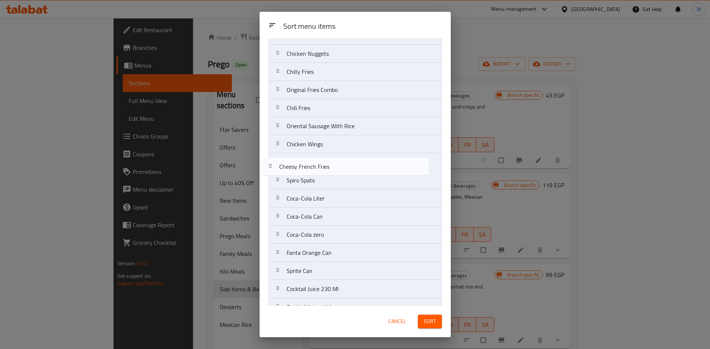
drag, startPoint x: 277, startPoint y: 297, endPoint x: 270, endPoint y: 168, distance: 129.3
click at [270, 168] on nav "Mexican Chicken Rice Chicken BBQ Rice Yellow Basmati Rice Green Salad Coleslaw …" at bounding box center [354, 117] width 173 height 472
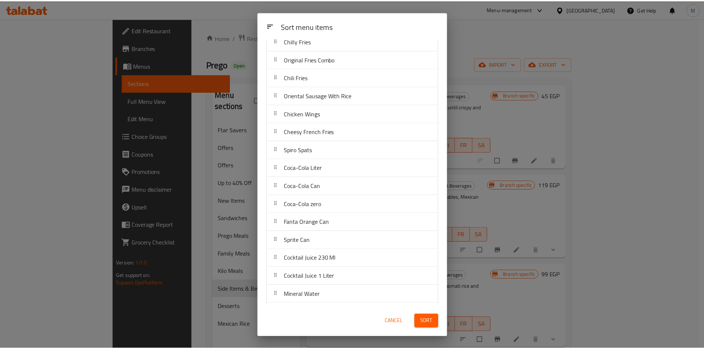
scroll to position [228, 0]
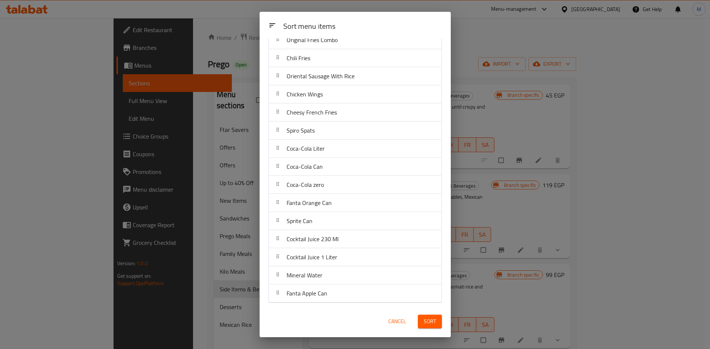
click at [432, 322] on span "Sort" at bounding box center [430, 321] width 12 height 9
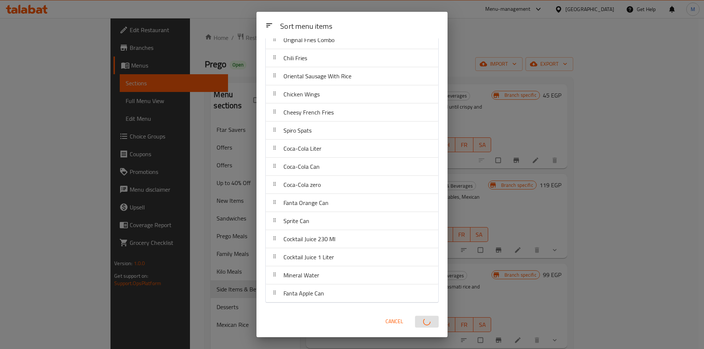
scroll to position [0, 0]
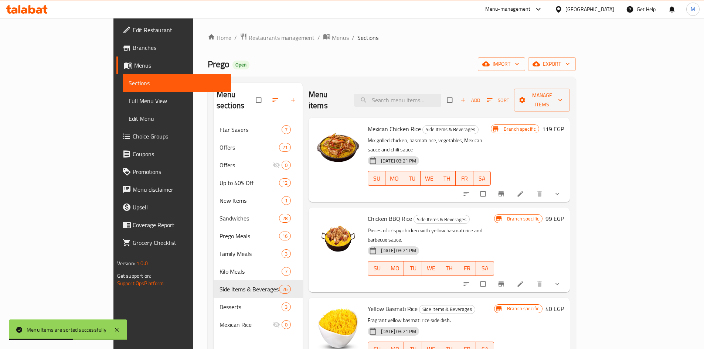
click at [129, 101] on span "Full Menu View" at bounding box center [177, 101] width 97 height 9
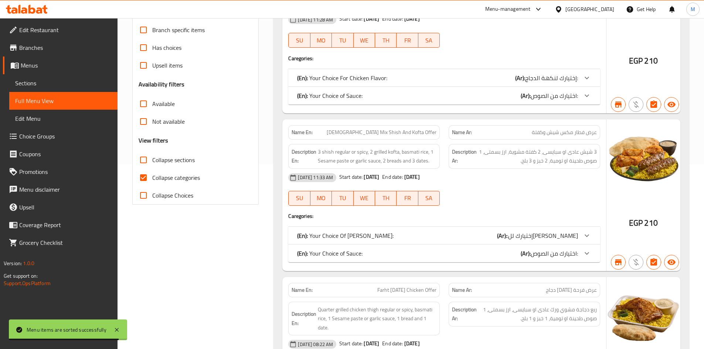
scroll to position [37, 0]
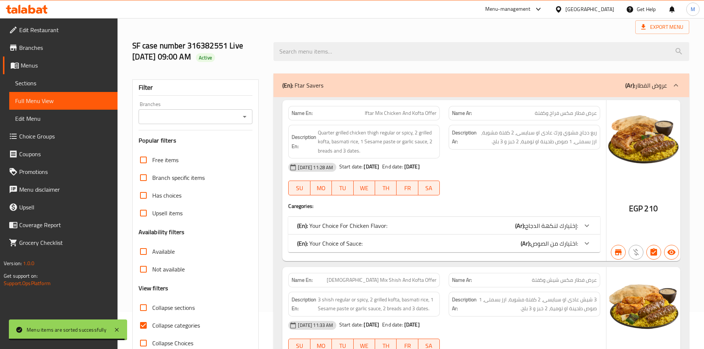
click at [216, 115] on input "Branches" at bounding box center [190, 117] width 98 height 10
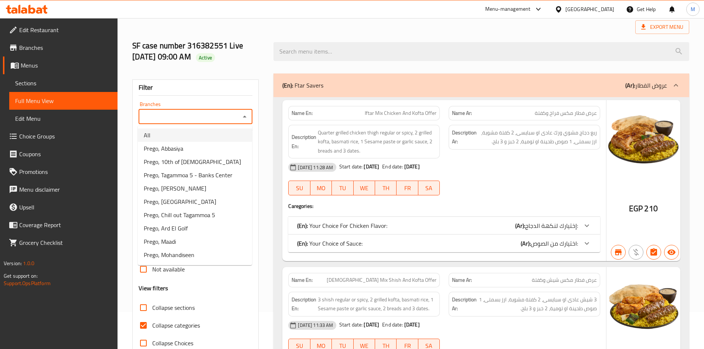
click at [212, 141] on li "All" at bounding box center [195, 135] width 114 height 13
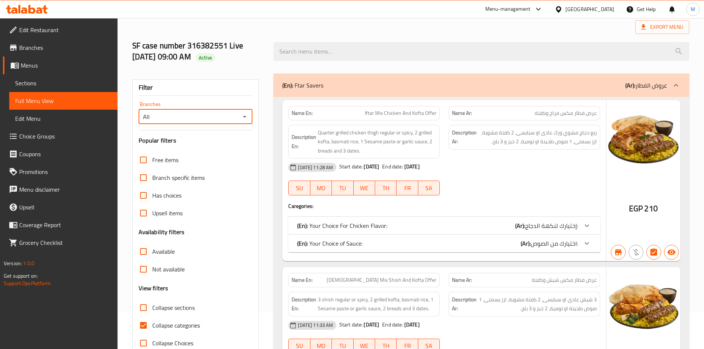
click at [205, 121] on input "All" at bounding box center [190, 117] width 98 height 10
click at [246, 114] on icon "Open" at bounding box center [244, 116] width 9 height 9
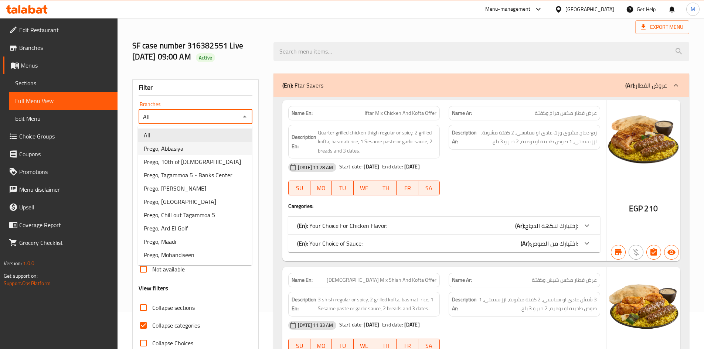
click at [214, 144] on li "Prego, Abbasiya" at bounding box center [195, 148] width 114 height 13
type input "Prego, Abbasiya"
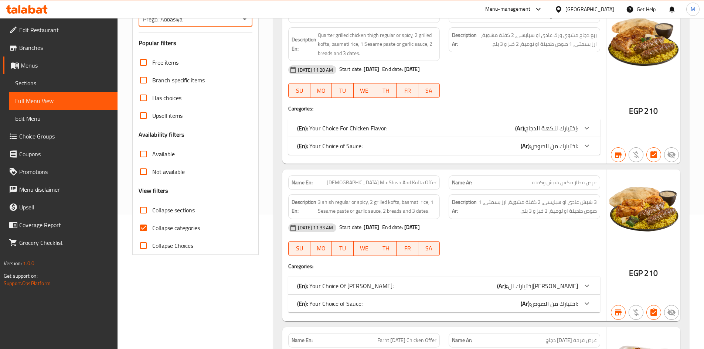
scroll to position [148, 0]
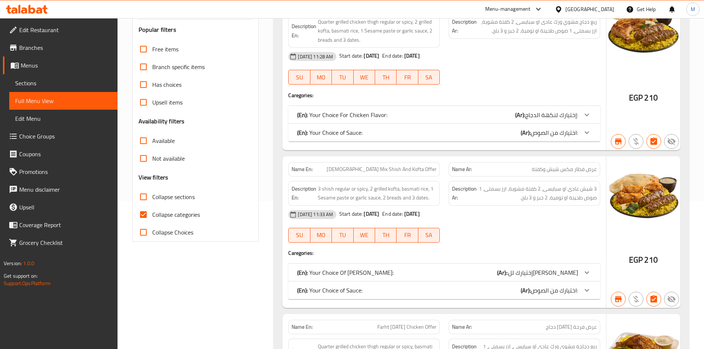
click at [175, 197] on span "Collapse sections" at bounding box center [173, 197] width 43 height 9
click at [152, 197] on input "Collapse sections" at bounding box center [144, 197] width 18 height 18
checkbox input "true"
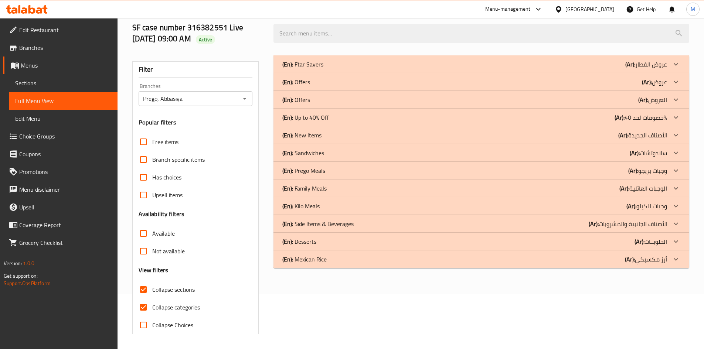
scroll to position [55, 0]
click at [674, 69] on icon at bounding box center [676, 64] width 9 height 9
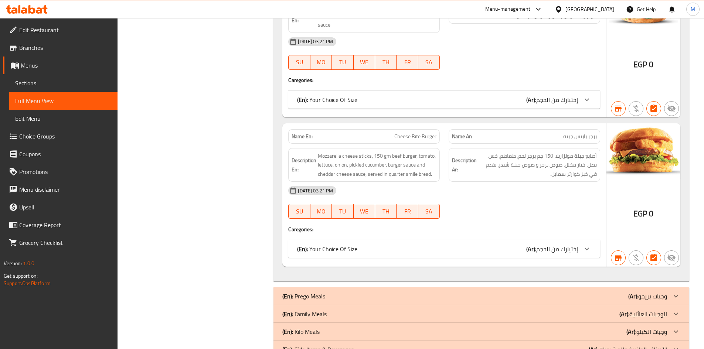
scroll to position [4137, 0]
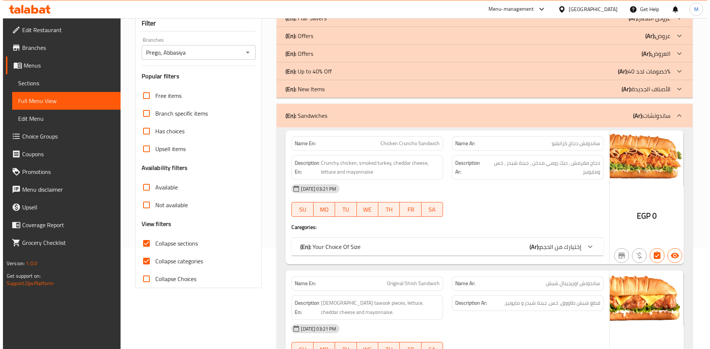
scroll to position [0, 0]
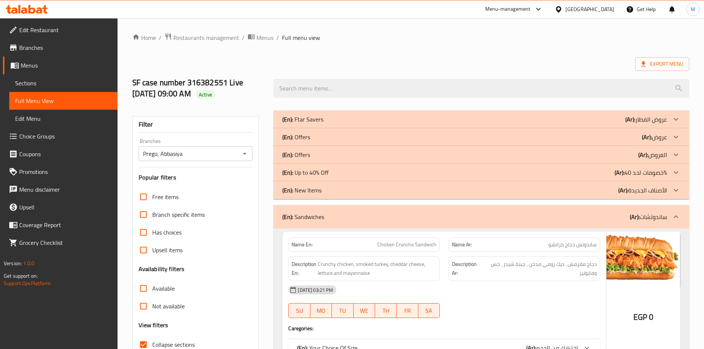
click at [35, 67] on span "Menus" at bounding box center [66, 65] width 91 height 9
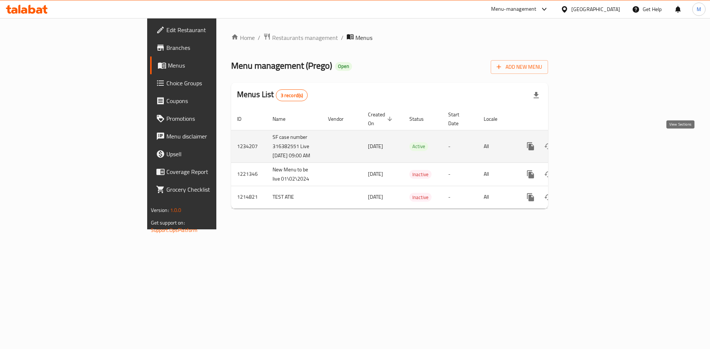
click at [587, 143] on icon "enhanced table" at bounding box center [584, 146] width 7 height 7
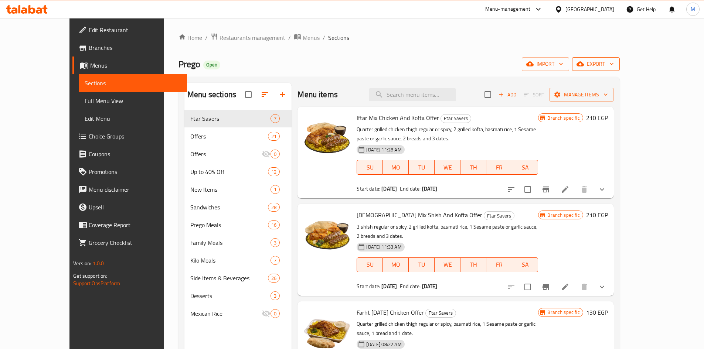
click at [614, 64] on span "export" at bounding box center [596, 64] width 36 height 9
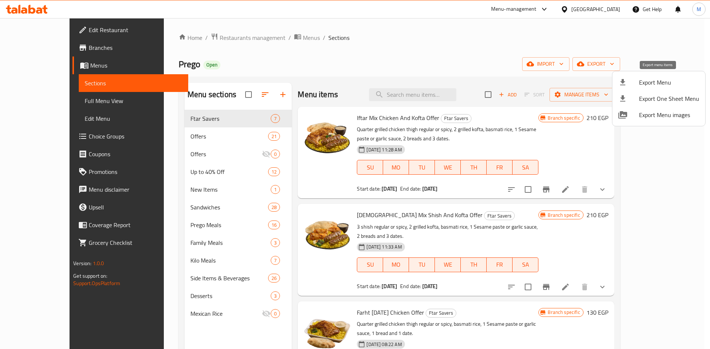
click at [656, 80] on span "Export Menu" at bounding box center [669, 82] width 60 height 9
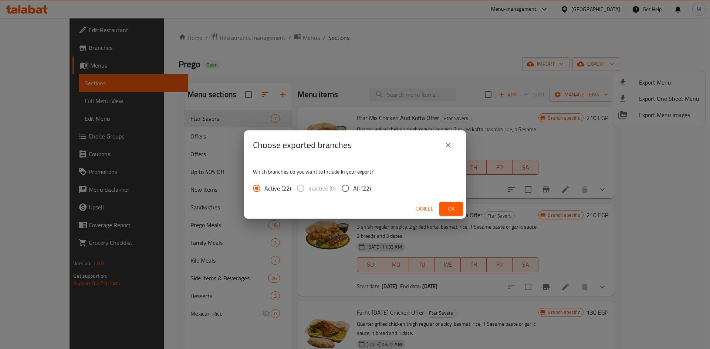
click at [344, 185] on input "All (22)" at bounding box center [346, 189] width 16 height 16
radio input "true"
drag, startPoint x: 453, startPoint y: 206, endPoint x: 434, endPoint y: 191, distance: 24.0
click at [453, 206] on span "Ok" at bounding box center [451, 208] width 12 height 9
